Goal: Find specific page/section

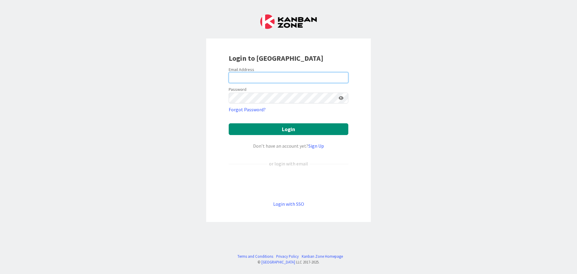
click at [264, 76] on input "email" at bounding box center [289, 77] width 120 height 11
type input "[PERSON_NAME][EMAIL_ADDRESS][DOMAIN_NAME]"
click at [229, 123] on button "Login" at bounding box center [289, 129] width 120 height 12
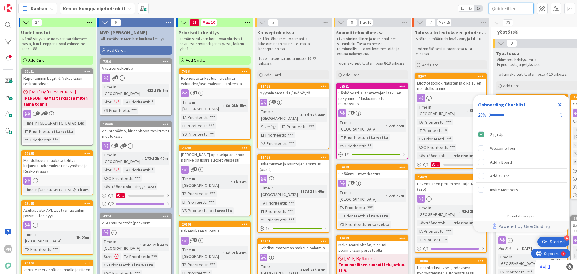
click at [516, 7] on input "text" at bounding box center [511, 8] width 45 height 11
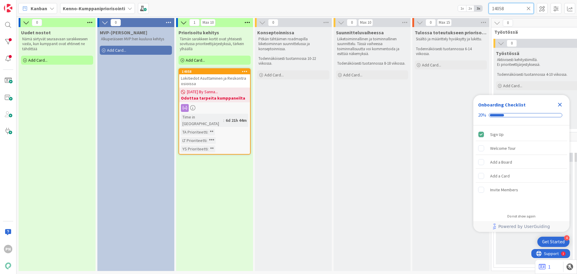
type input "14058"
click at [213, 96] on b "Odottaa tarpeita kumppaneilta" at bounding box center [214, 98] width 67 height 6
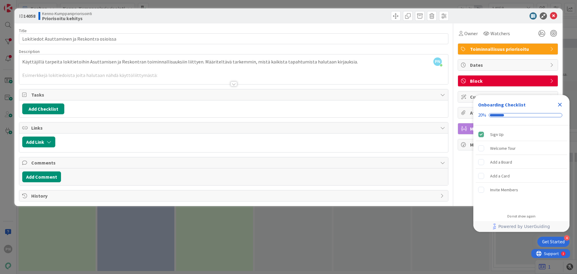
click at [235, 84] on div at bounding box center [234, 83] width 7 height 5
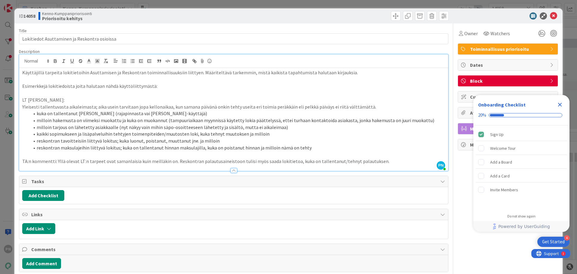
click at [509, 30] on div "Owner Watchers" at bounding box center [508, 33] width 100 height 11
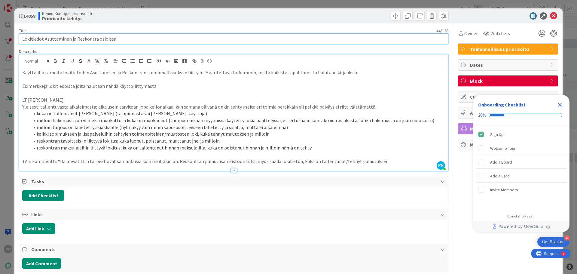
drag, startPoint x: 115, startPoint y: 41, endPoint x: 20, endPoint y: 37, distance: 95.7
click at [20, 37] on input "Lokitiedot Asuttaminen ja Reskontra osioissa" at bounding box center [234, 38] width 430 height 11
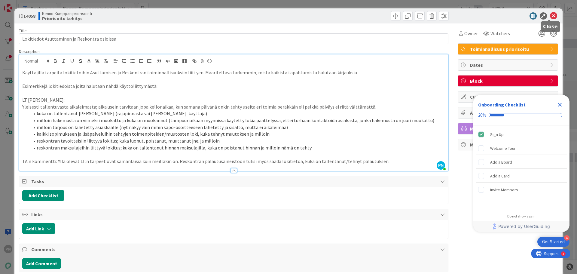
click at [550, 15] on icon at bounding box center [553, 15] width 7 height 7
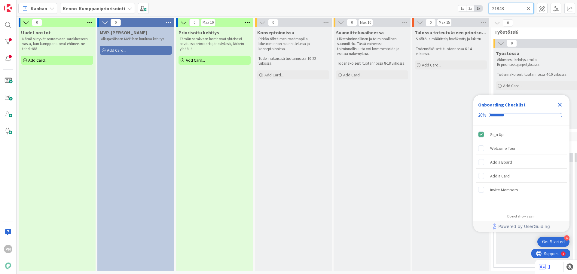
drag, startPoint x: 510, startPoint y: 9, endPoint x: 459, endPoint y: 8, distance: 51.1
click at [459, 8] on div "Kanban Kenno-Kumppanipriorisointi 1x 2x 3x 21848" at bounding box center [297, 8] width 561 height 17
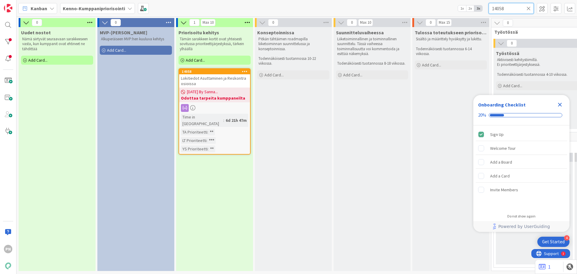
type input "14058"
click at [216, 96] on b "Odottaa tarpeita kumppaneilta" at bounding box center [214, 98] width 67 height 6
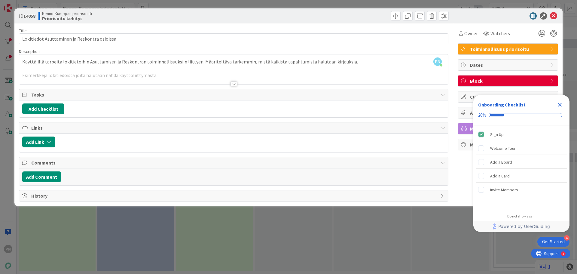
click at [235, 83] on div at bounding box center [234, 83] width 7 height 5
